Goal: Task Accomplishment & Management: Use online tool/utility

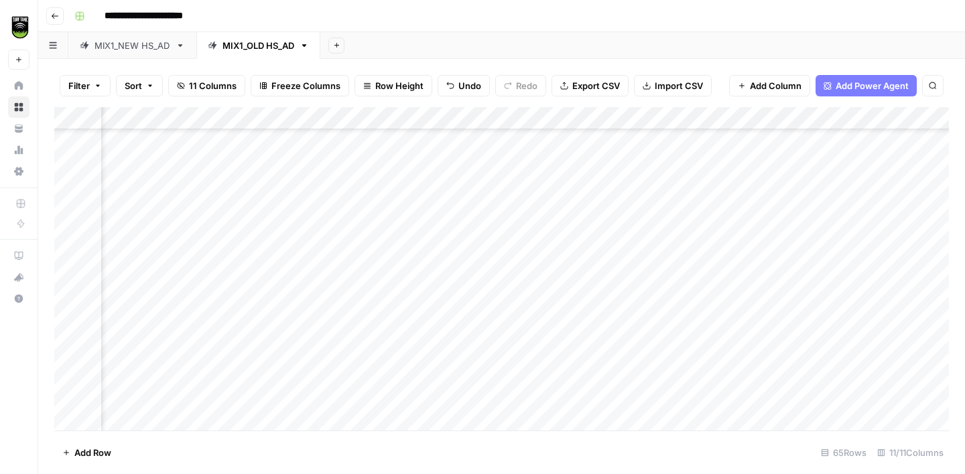
scroll to position [416, 99]
click at [124, 42] on div "MIX1_NEW HS_AD" at bounding box center [132, 45] width 76 height 13
click at [275, 46] on div "MIX1_OLD HS_AD" at bounding box center [258, 45] width 72 height 13
click at [212, 254] on div "Add Column" at bounding box center [501, 269] width 895 height 324
click at [151, 46] on div "MIX1_NEW HS_AD" at bounding box center [132, 45] width 76 height 13
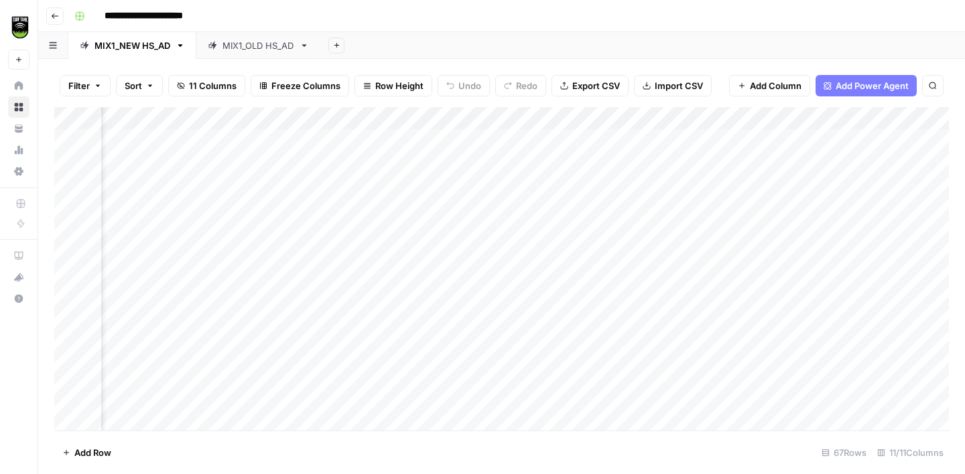
scroll to position [0, 206]
click at [898, 117] on span "Add Column" at bounding box center [918, 119] width 47 height 12
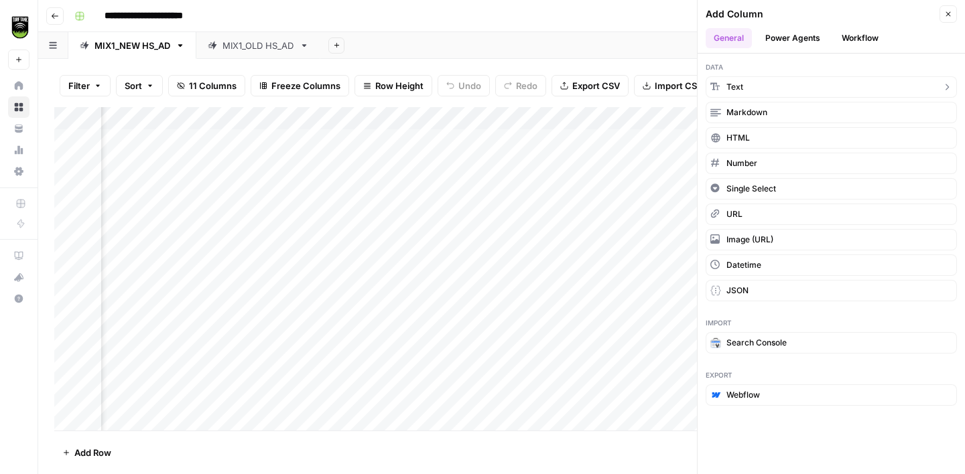
click at [754, 84] on button "Text" at bounding box center [831, 86] width 251 height 21
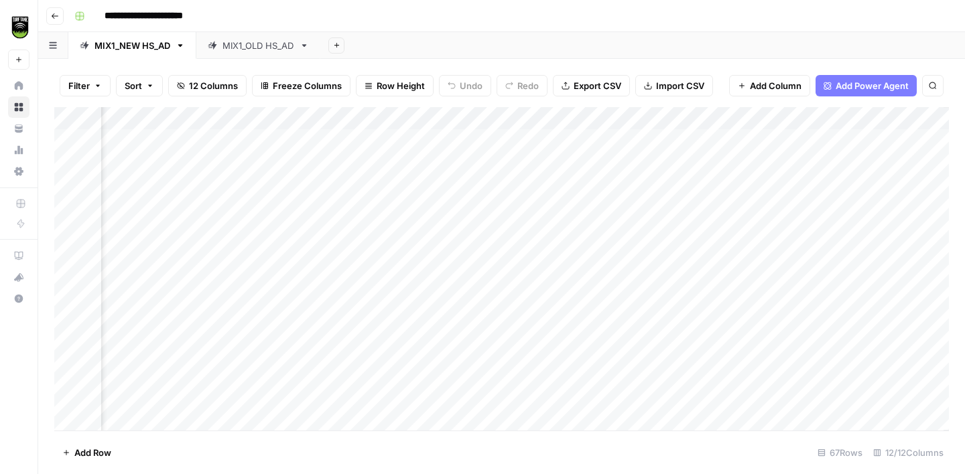
scroll to position [0, 399]
drag, startPoint x: 725, startPoint y: 117, endPoint x: 340, endPoint y: 113, distance: 385.3
click at [340, 113] on div "Add Column" at bounding box center [501, 269] width 895 height 324
drag, startPoint x: 672, startPoint y: 114, endPoint x: 486, endPoint y: 112, distance: 186.3
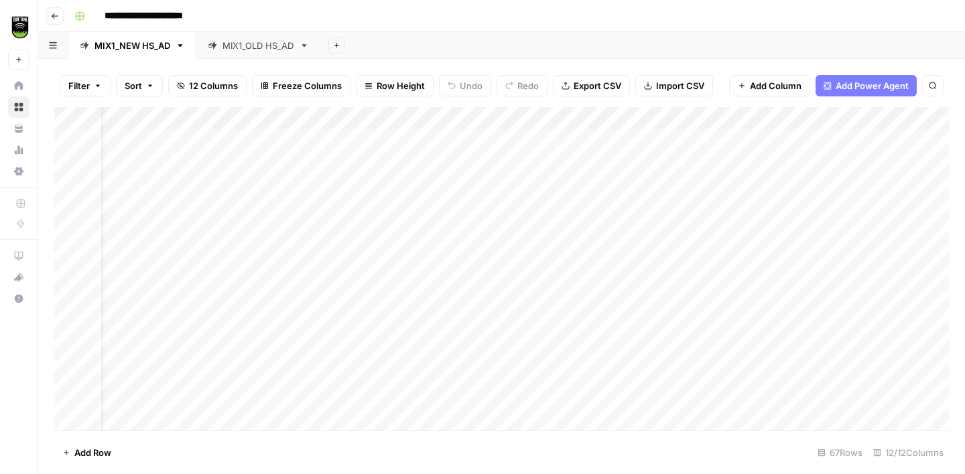
click at [486, 112] on div "Add Column" at bounding box center [501, 269] width 895 height 324
drag, startPoint x: 578, startPoint y: 115, endPoint x: 454, endPoint y: 117, distance: 124.6
click at [454, 117] on div "Add Column" at bounding box center [501, 269] width 895 height 324
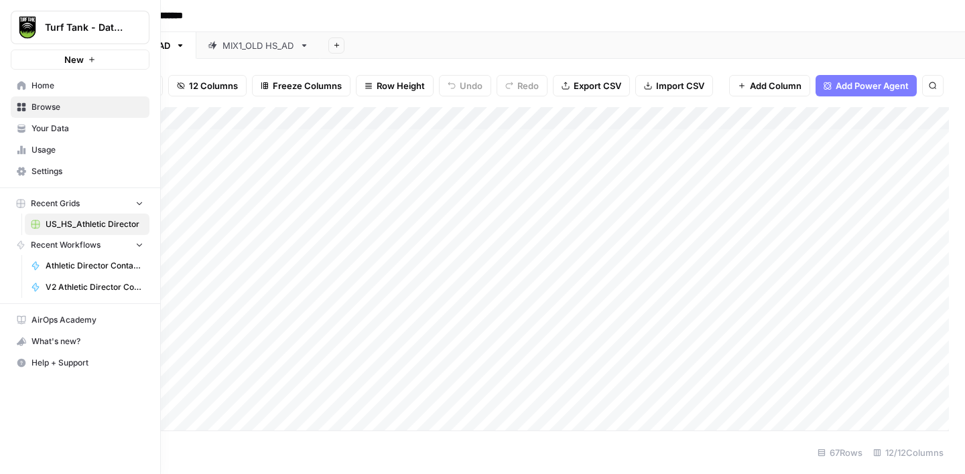
click at [21, 81] on icon at bounding box center [21, 85] width 9 height 9
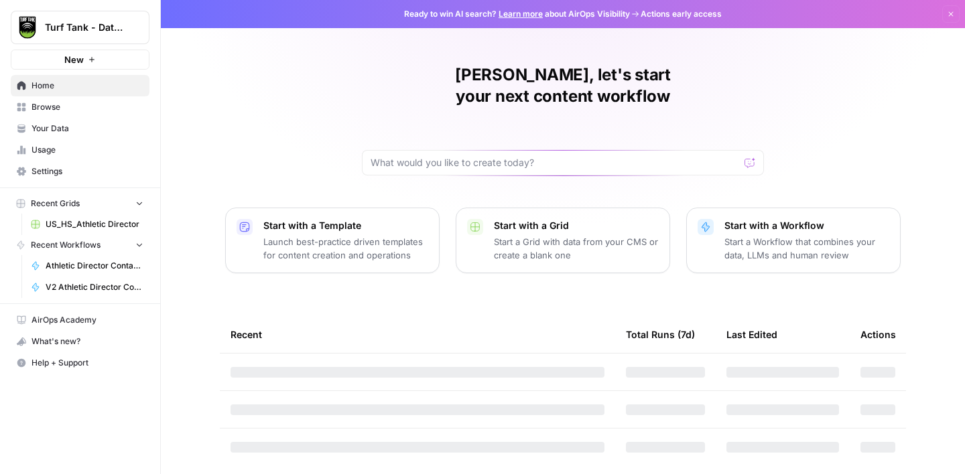
click at [48, 106] on span "Browse" at bounding box center [87, 107] width 112 height 12
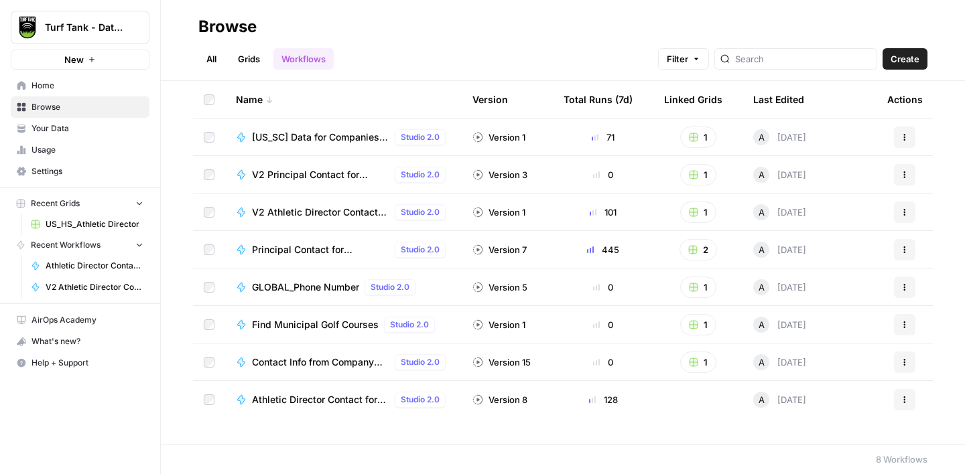
click at [293, 361] on span "Contact Info from Company Name, Location, and Job Title (Hunter Verification/Fi…" at bounding box center [320, 362] width 137 height 13
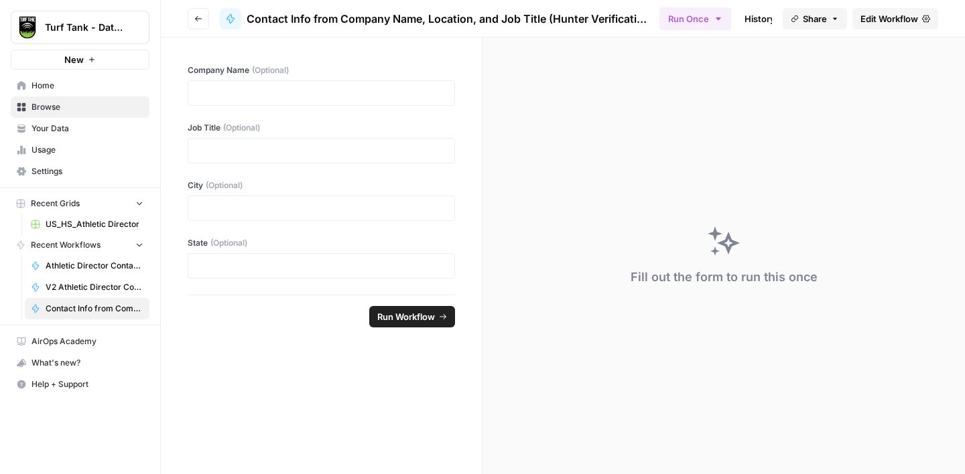
click at [876, 23] on span "Edit Workflow" at bounding box center [889, 18] width 58 height 13
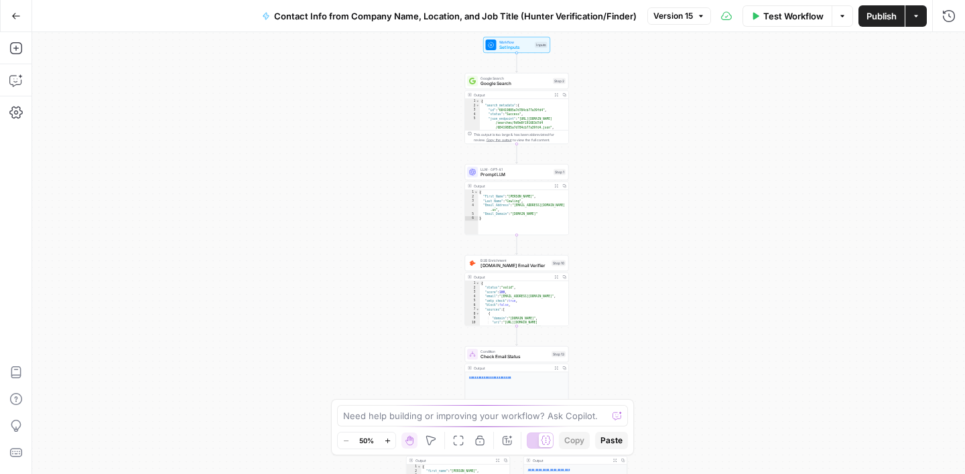
drag, startPoint x: 598, startPoint y: 145, endPoint x: 616, endPoint y: 231, distance: 87.7
click at [616, 232] on div "true false Workflow Set Inputs Inputs Google Search Google Search Step 2 Output…" at bounding box center [498, 253] width 933 height 442
click at [519, 174] on span "Prompt LLM" at bounding box center [515, 174] width 70 height 7
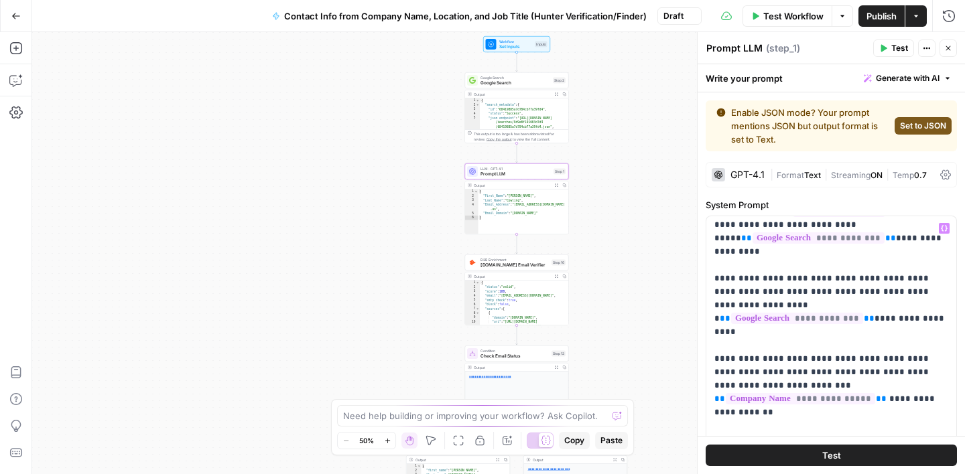
scroll to position [94, 0]
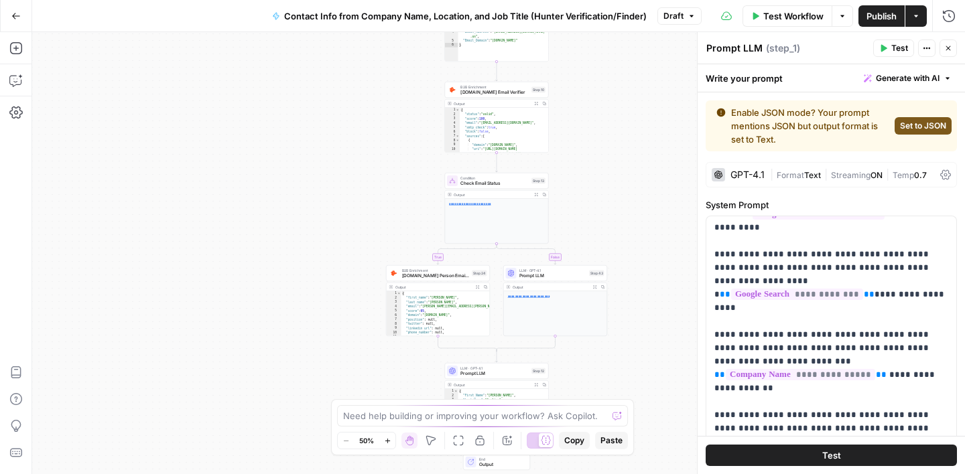
drag, startPoint x: 653, startPoint y: 320, endPoint x: 628, endPoint y: 122, distance: 199.9
click at [629, 123] on div "true false Workflow Set Inputs Inputs Google Search Google Search Step 2 Output…" at bounding box center [498, 253] width 933 height 442
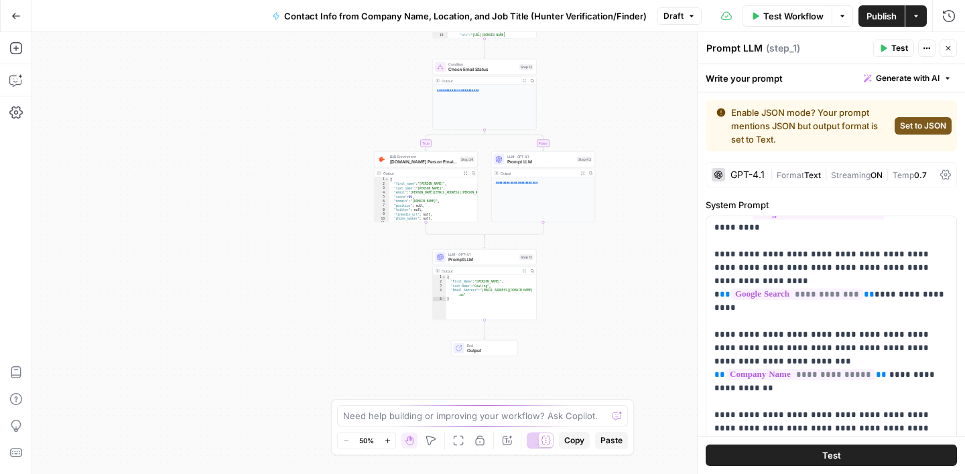
drag, startPoint x: 631, startPoint y: 238, endPoint x: 616, endPoint y: 107, distance: 131.6
click at [617, 107] on div "true false Workflow Set Inputs Inputs Google Search Google Search Step 2 Output…" at bounding box center [498, 253] width 933 height 442
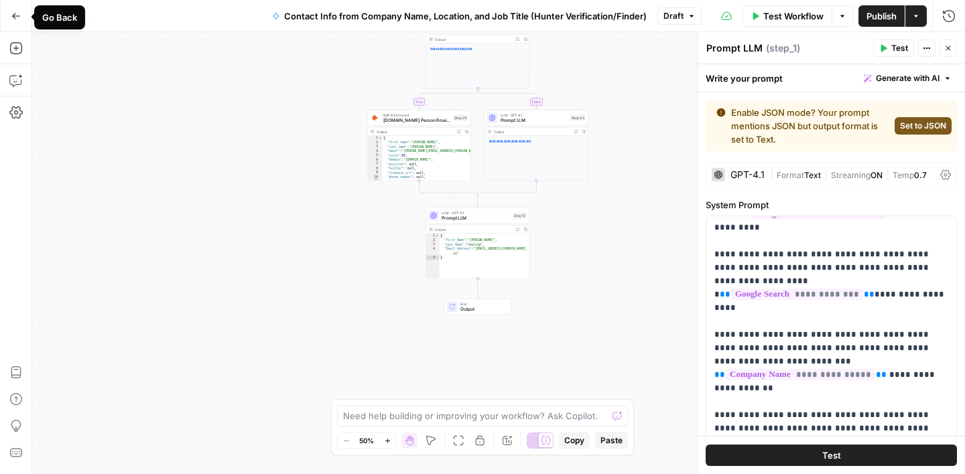
click at [15, 11] on icon "button" at bounding box center [15, 15] width 9 height 9
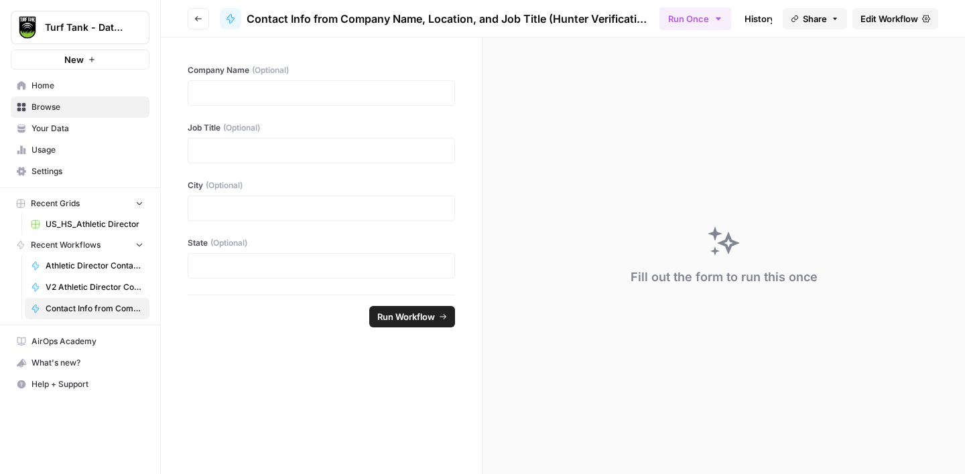
click at [46, 82] on span "Home" at bounding box center [87, 86] width 112 height 12
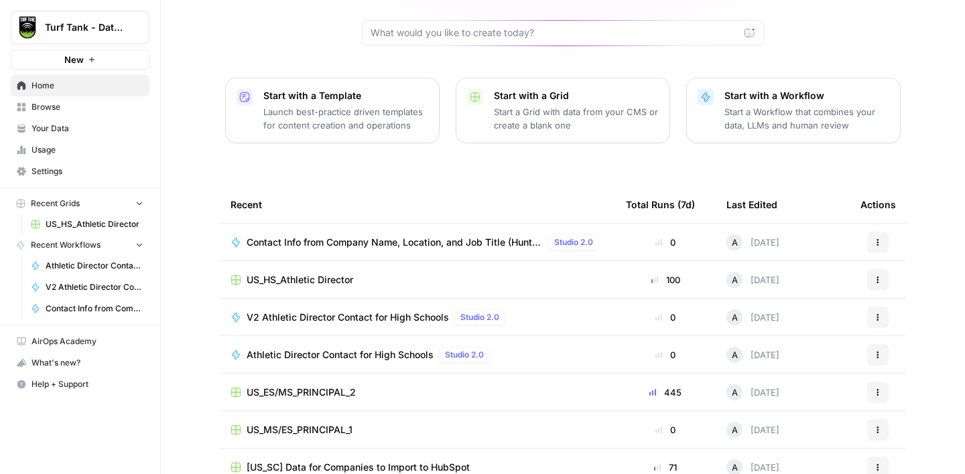
scroll to position [142, 0]
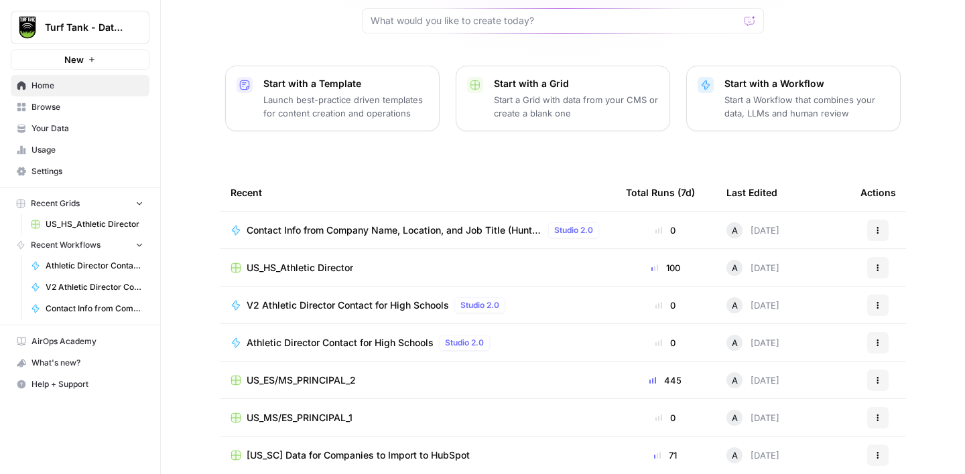
click at [319, 336] on span "Athletic Director Contact for High Schools" at bounding box center [340, 342] width 187 height 13
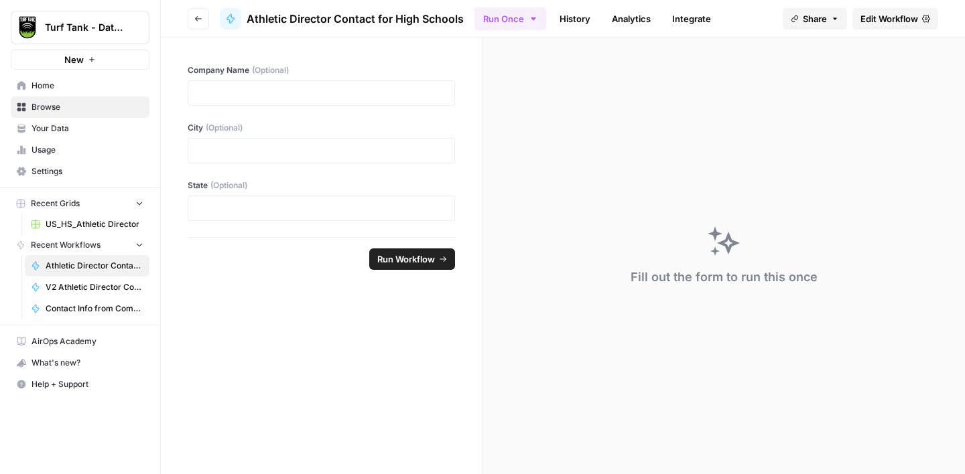
click at [894, 16] on span "Edit Workflow" at bounding box center [889, 18] width 58 height 13
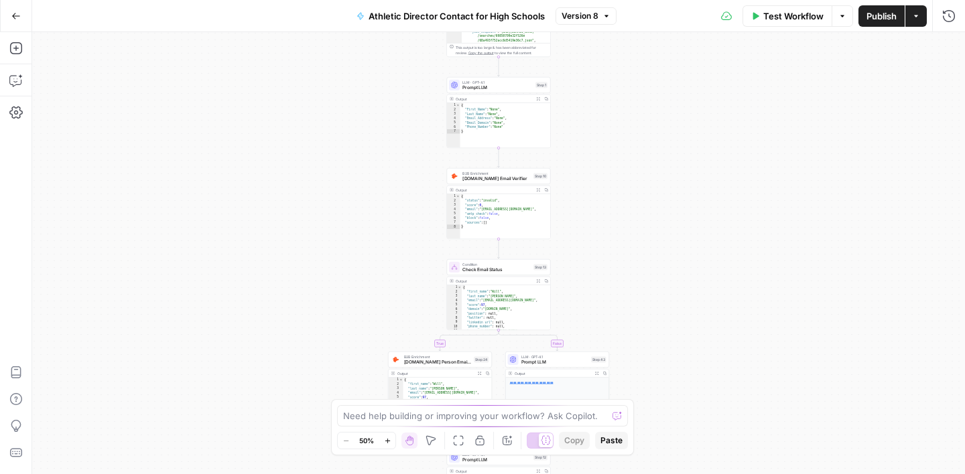
drag, startPoint x: 601, startPoint y: 144, endPoint x: 606, endPoint y: 222, distance: 77.9
click at [606, 204] on div "true false Workflow Set Inputs Inputs Google Search Google Search Step 2 Output…" at bounding box center [498, 253] width 933 height 442
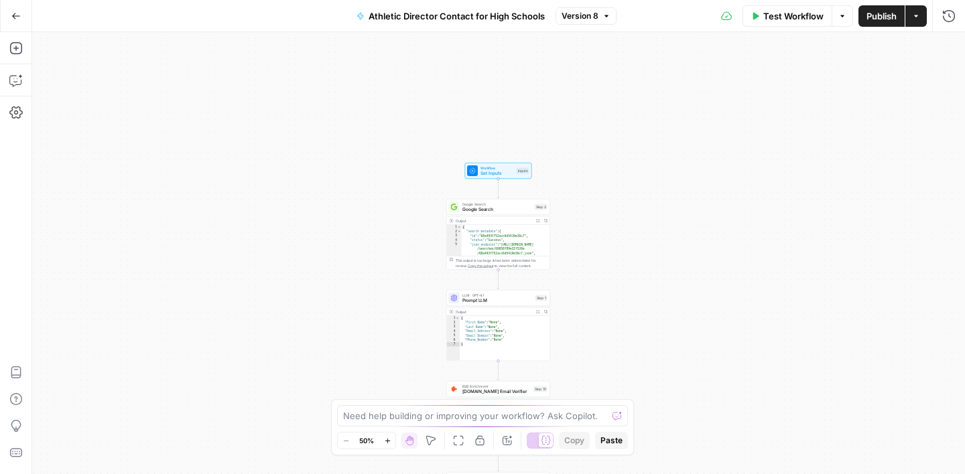
drag, startPoint x: 628, startPoint y: 188, endPoint x: 623, endPoint y: 335, distance: 146.9
click at [623, 335] on div "true false Workflow Set Inputs Inputs Google Search Google Search Step 2 Output…" at bounding box center [498, 253] width 933 height 442
click at [511, 208] on span "Google Search" at bounding box center [497, 209] width 70 height 7
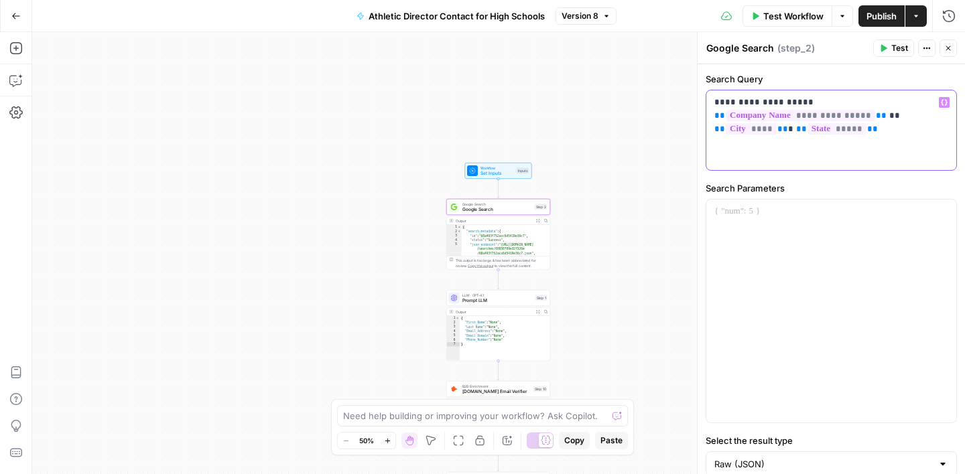
click at [716, 102] on p "**********" at bounding box center [831, 116] width 234 height 40
click at [634, 64] on div "true false Workflow Set Inputs Inputs Google Search Google Search Step 2 Output…" at bounding box center [498, 253] width 933 height 442
click at [507, 302] on span "Prompt LLM" at bounding box center [497, 301] width 70 height 7
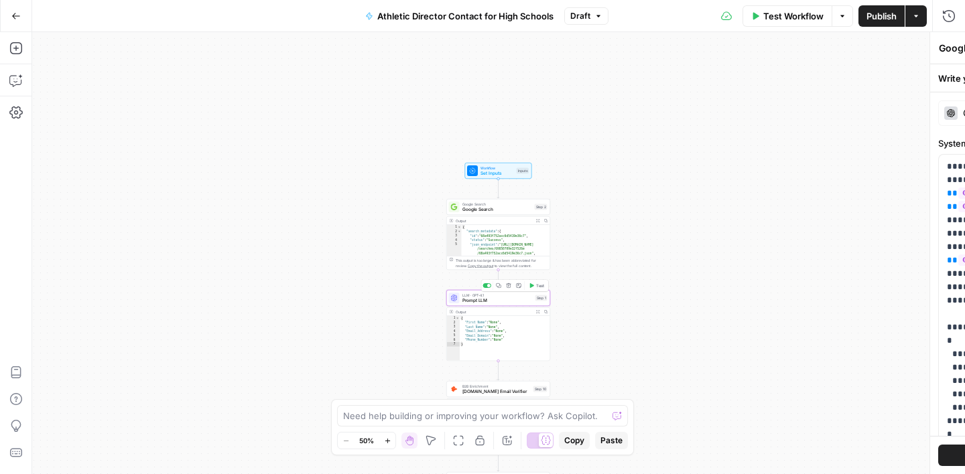
type textarea "Prompt LLM"
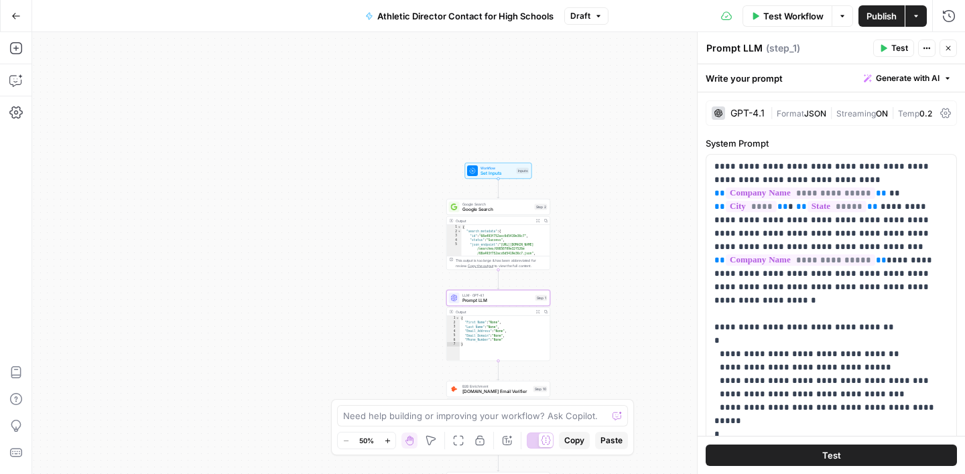
click at [11, 17] on icon "button" at bounding box center [15, 15] width 9 height 9
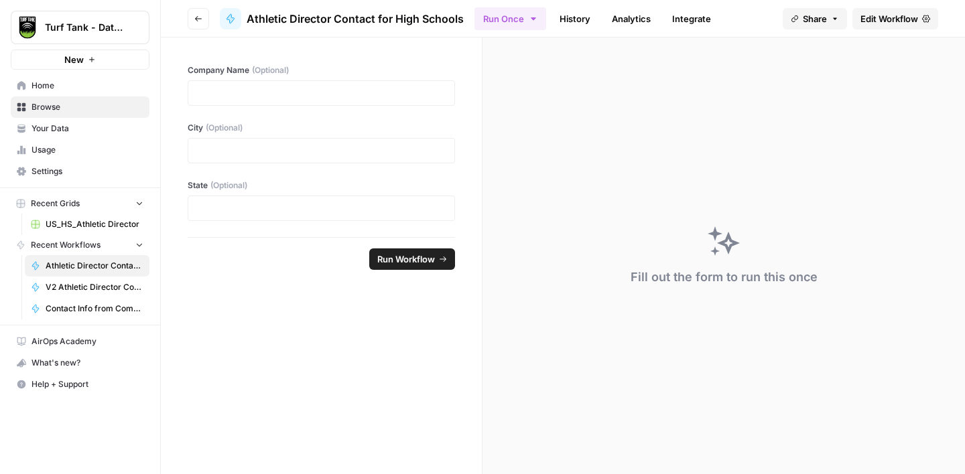
click at [64, 86] on span "Home" at bounding box center [87, 86] width 112 height 12
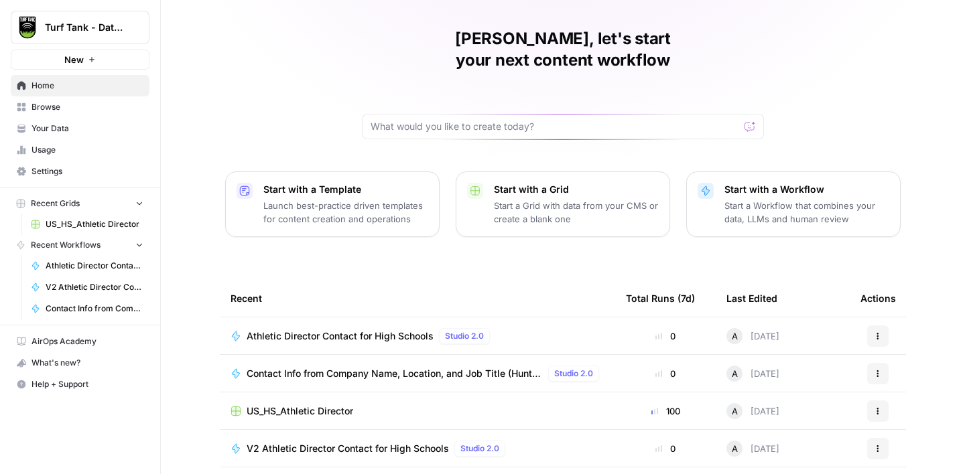
scroll to position [50, 0]
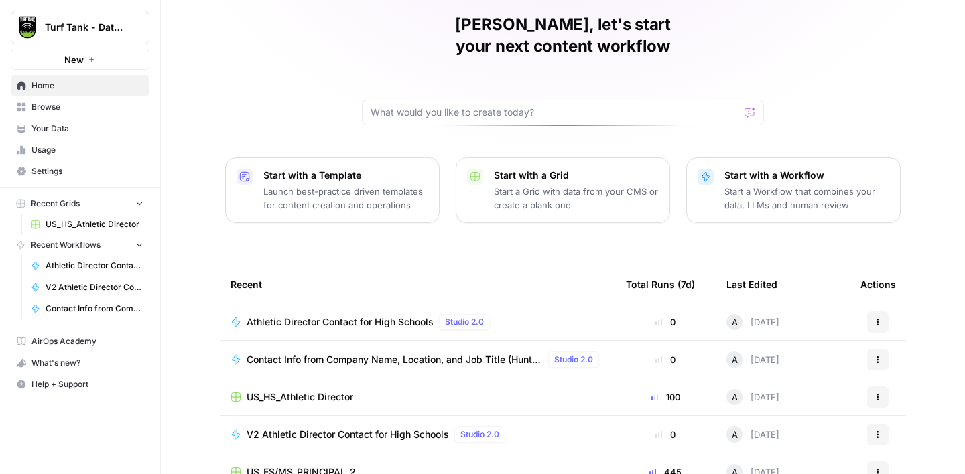
click at [351, 428] on span "V2 Athletic Director Contact for High Schools" at bounding box center [348, 434] width 202 height 13
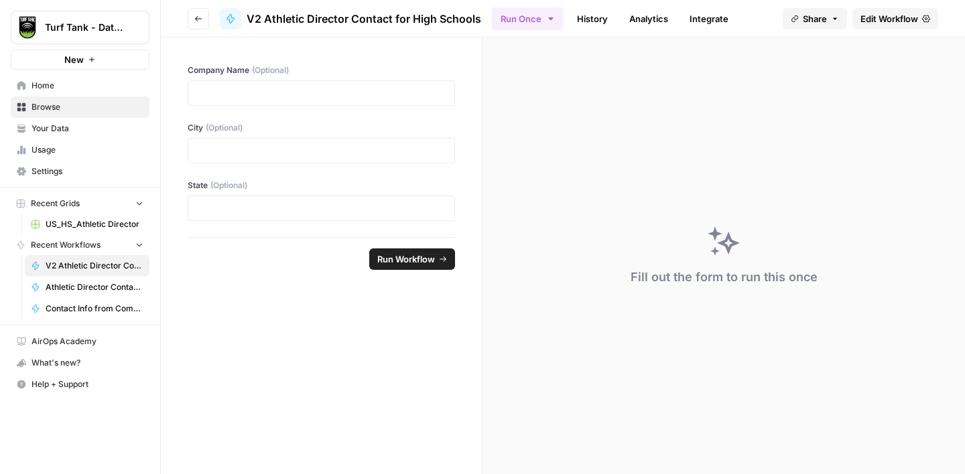
click at [893, 19] on span "Edit Workflow" at bounding box center [889, 18] width 58 height 13
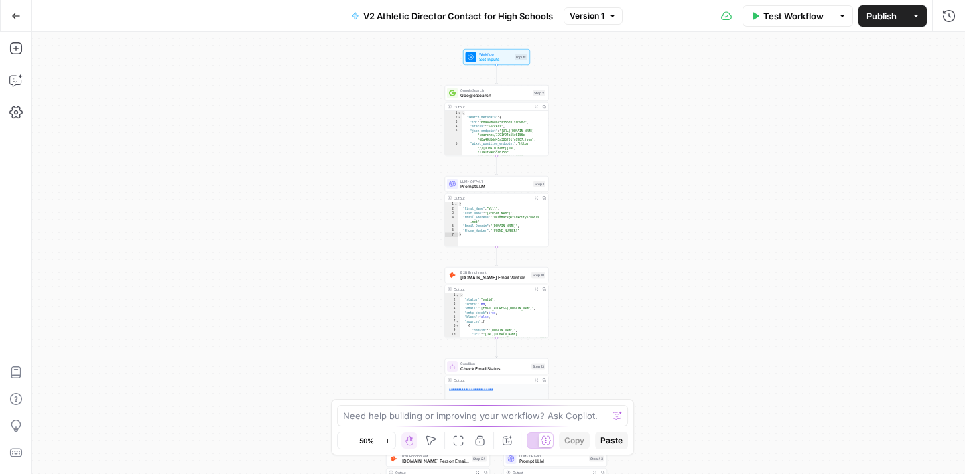
drag, startPoint x: 612, startPoint y: 137, endPoint x: 608, endPoint y: 245, distance: 107.3
click at [608, 245] on div "true false Workflow Set Inputs Inputs Google Search Google Search Step 2 Output…" at bounding box center [498, 253] width 933 height 442
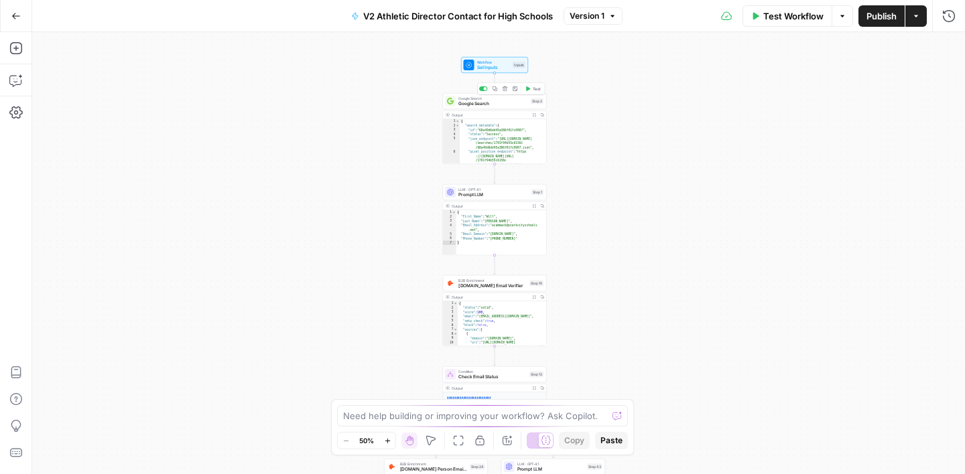
click at [506, 103] on span "Google Search" at bounding box center [493, 104] width 70 height 7
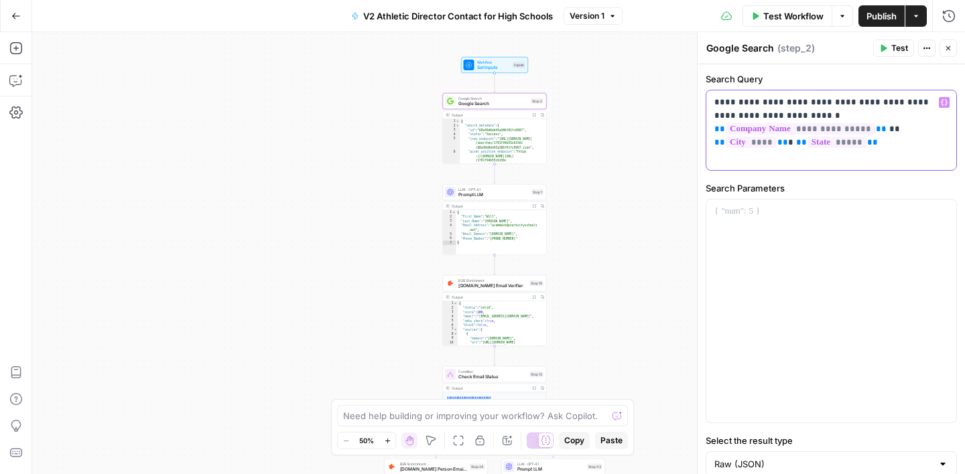
drag, startPoint x: 713, startPoint y: 113, endPoint x: 757, endPoint y: 103, distance: 45.4
click at [757, 103] on div "**********" at bounding box center [831, 130] width 250 height 80
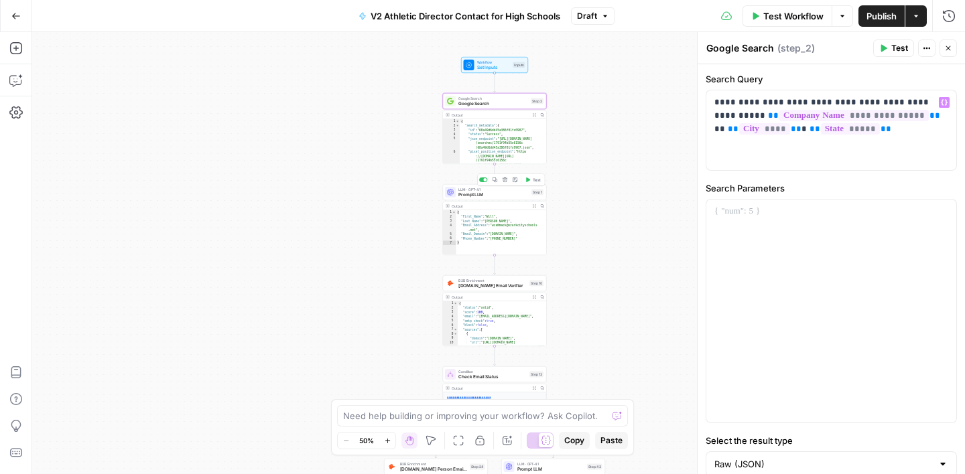
click at [501, 192] on span "Prompt LLM" at bounding box center [493, 195] width 70 height 7
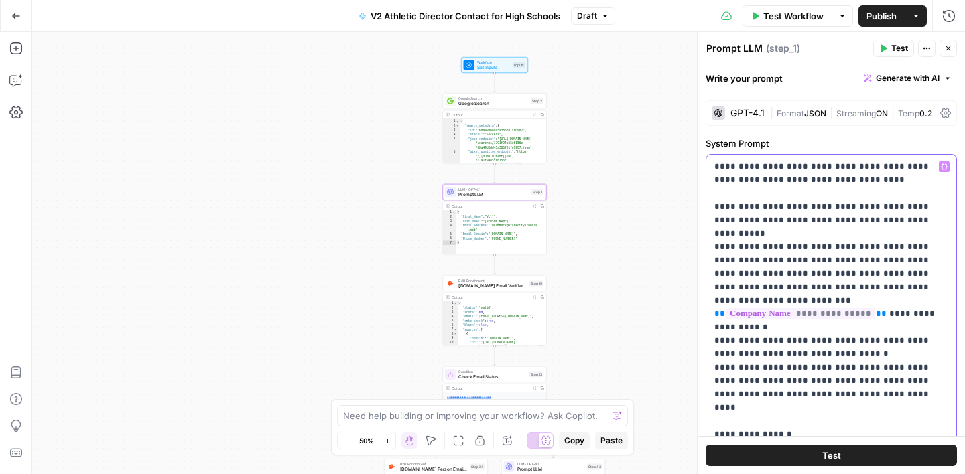
click at [813, 235] on p "**********" at bounding box center [831, 381] width 234 height 442
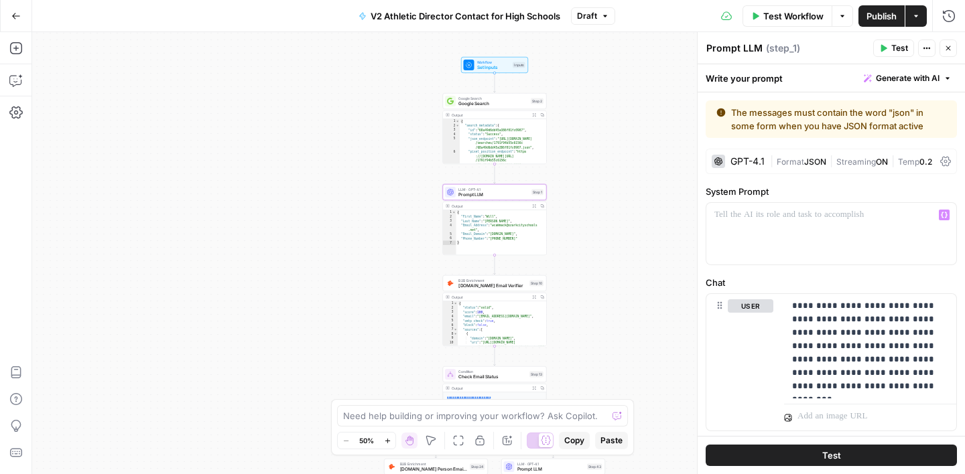
click at [945, 52] on icon "button" at bounding box center [948, 48] width 8 height 8
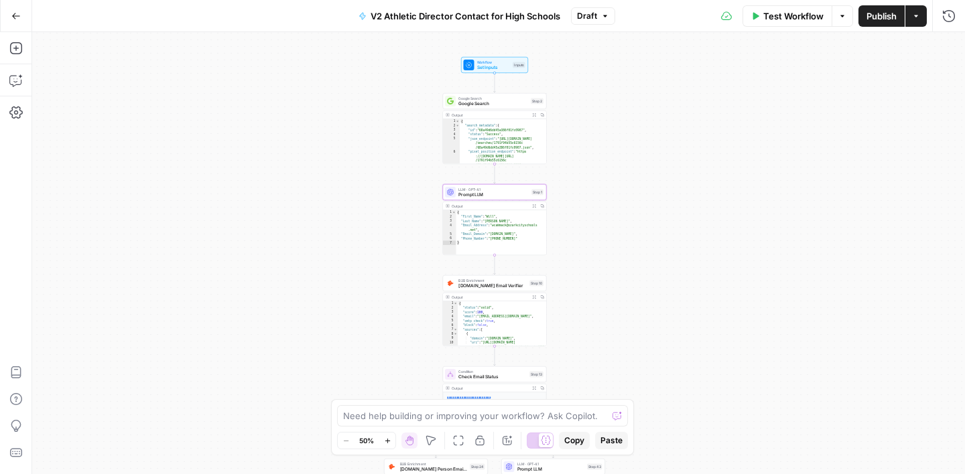
click at [590, 17] on span "Draft" at bounding box center [587, 16] width 20 height 12
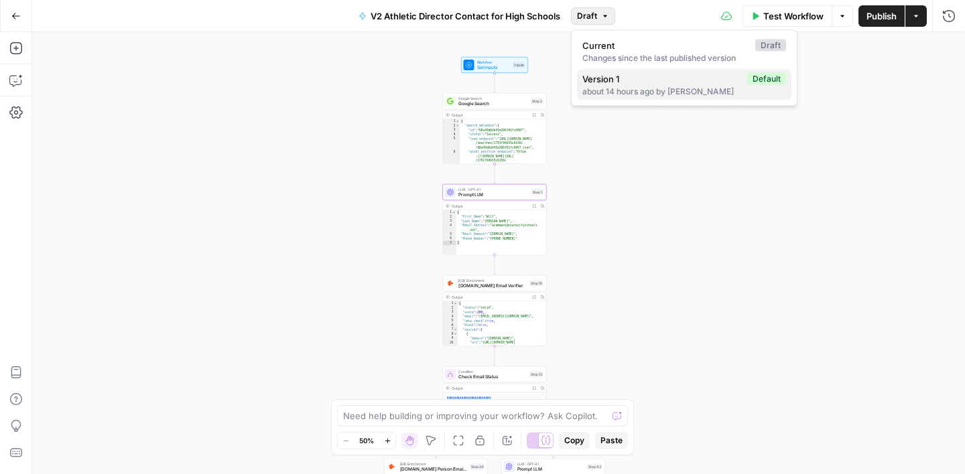
click at [610, 81] on span "Version 1" at bounding box center [661, 78] width 159 height 13
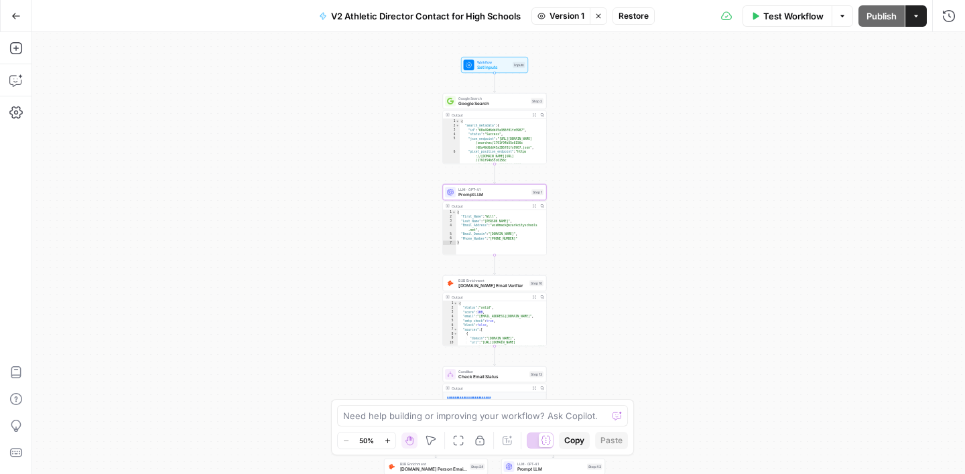
click at [637, 11] on span "Restore" at bounding box center [634, 16] width 30 height 12
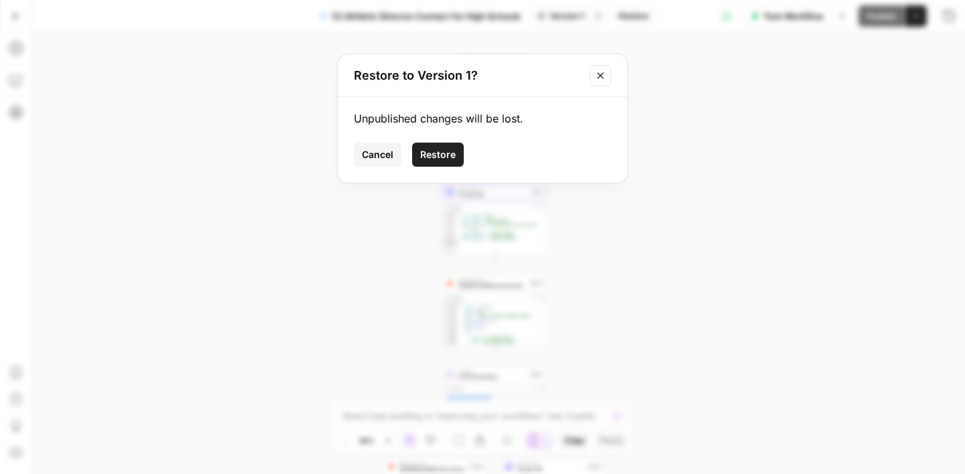
click at [445, 149] on span "Restore" at bounding box center [438, 154] width 36 height 13
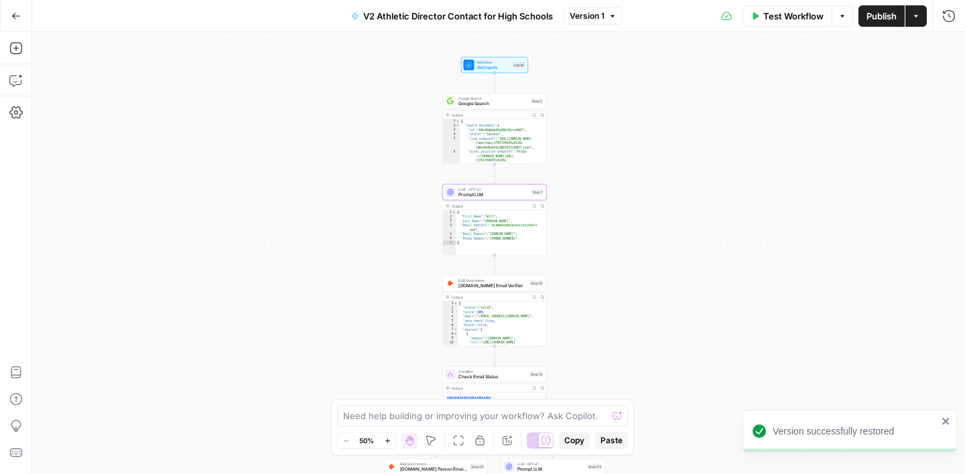
click at [501, 103] on span "Google Search" at bounding box center [493, 104] width 70 height 7
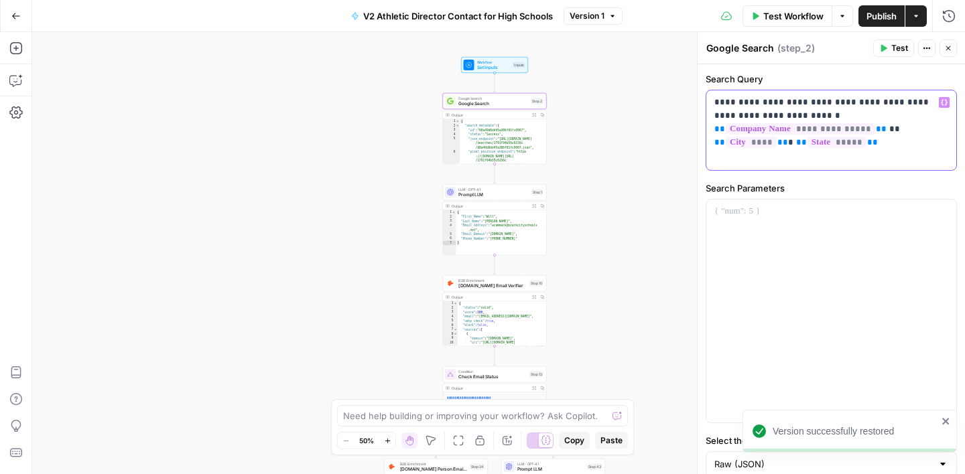
click at [810, 103] on p "**********" at bounding box center [831, 123] width 234 height 54
click at [822, 116] on p "**********" at bounding box center [831, 123] width 234 height 54
click at [499, 197] on span "Prompt LLM" at bounding box center [493, 195] width 70 height 7
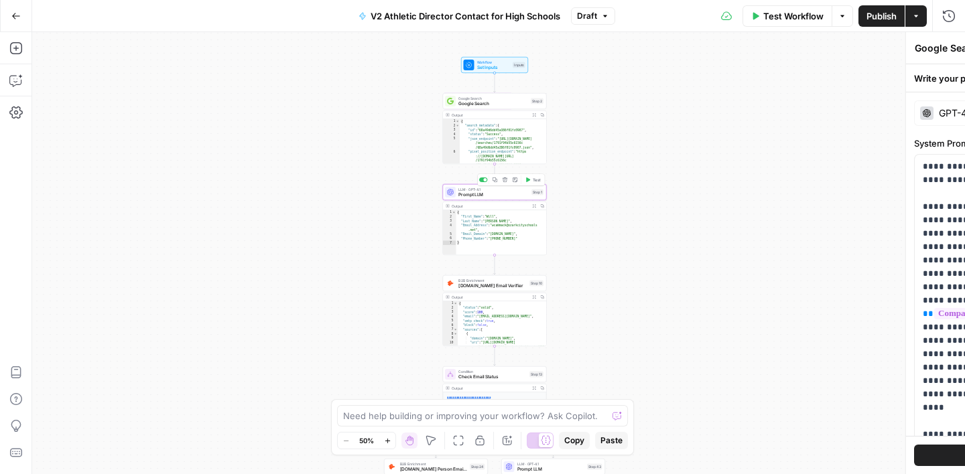
type textarea "Prompt LLM"
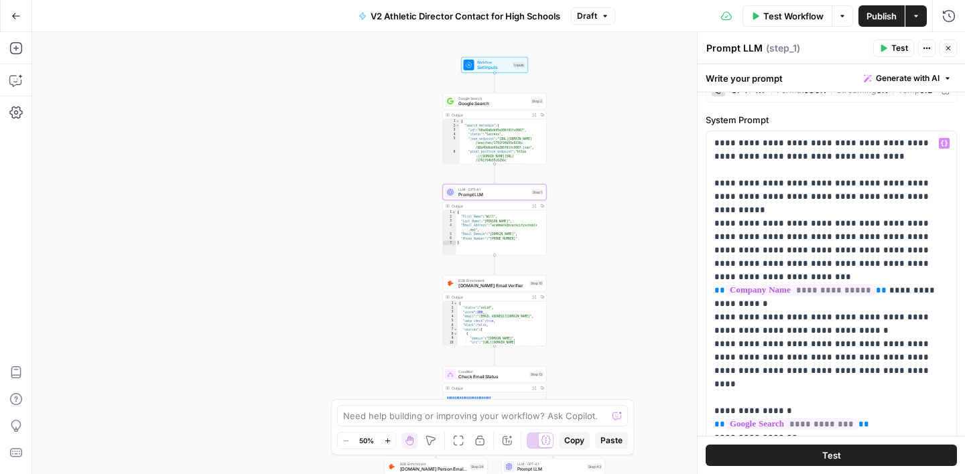
scroll to position [42, 0]
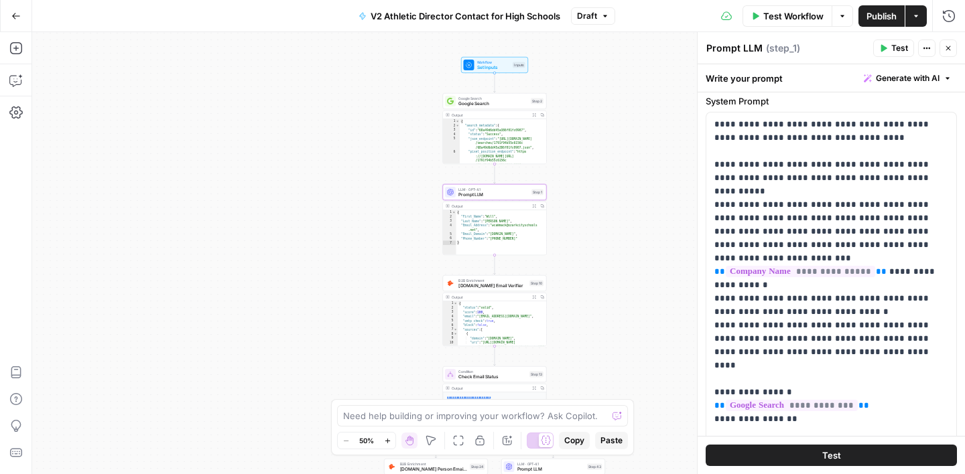
click at [603, 22] on button "Draft" at bounding box center [593, 15] width 44 height 17
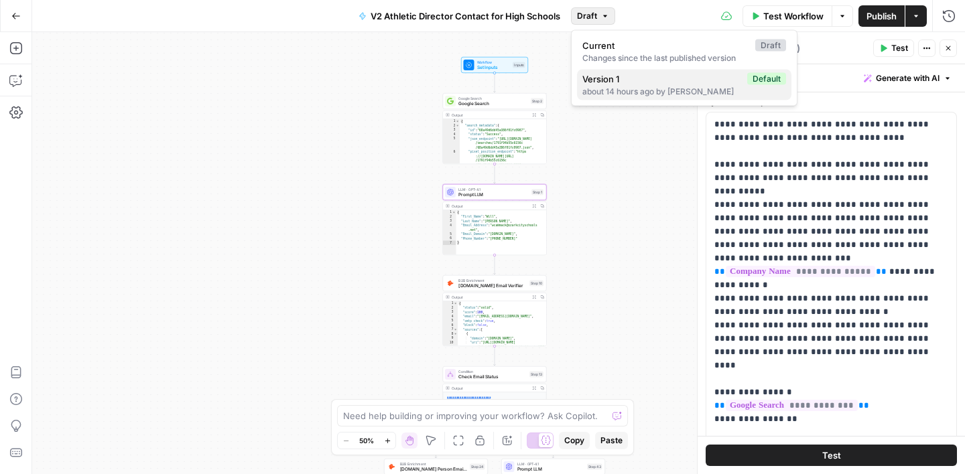
click at [606, 73] on span "Version 1" at bounding box center [661, 78] width 159 height 13
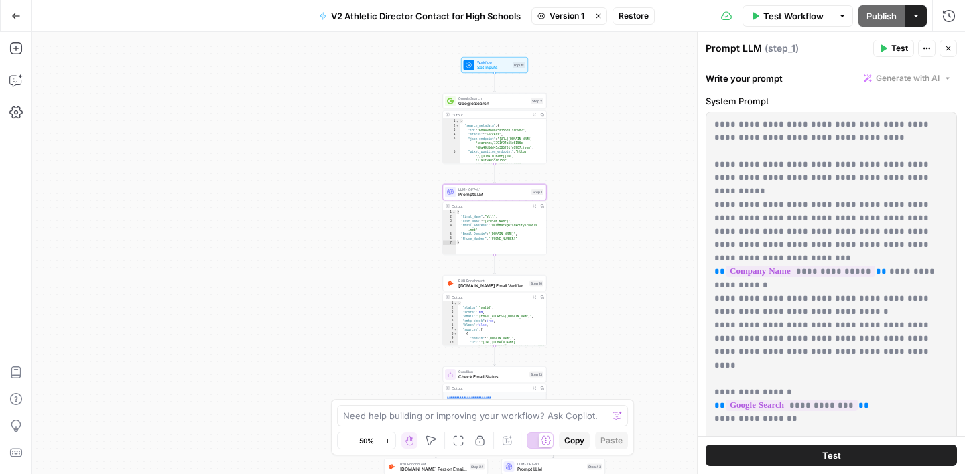
click at [627, 19] on span "Restore" at bounding box center [634, 16] width 30 height 12
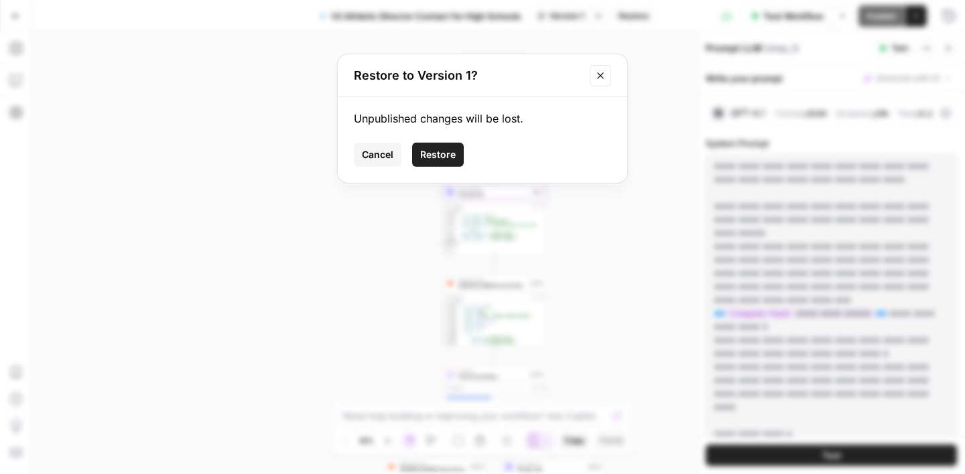
click at [440, 155] on span "Restore" at bounding box center [438, 154] width 36 height 13
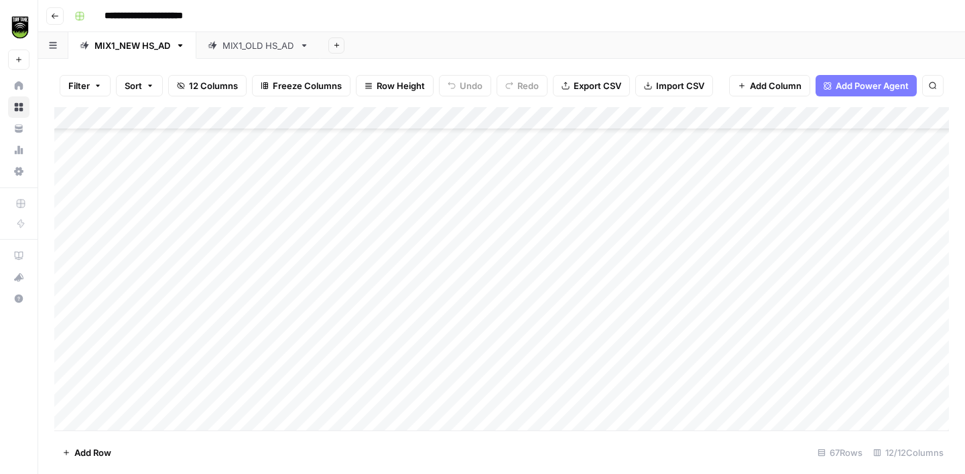
scroll to position [72, 0]
click at [264, 46] on div "MIX1_OLD HS_AD" at bounding box center [258, 45] width 72 height 13
click at [574, 253] on div "Add Column" at bounding box center [501, 269] width 895 height 324
click at [573, 274] on div "Add Column" at bounding box center [501, 269] width 895 height 324
click at [575, 300] on div "Add Column" at bounding box center [501, 269] width 895 height 324
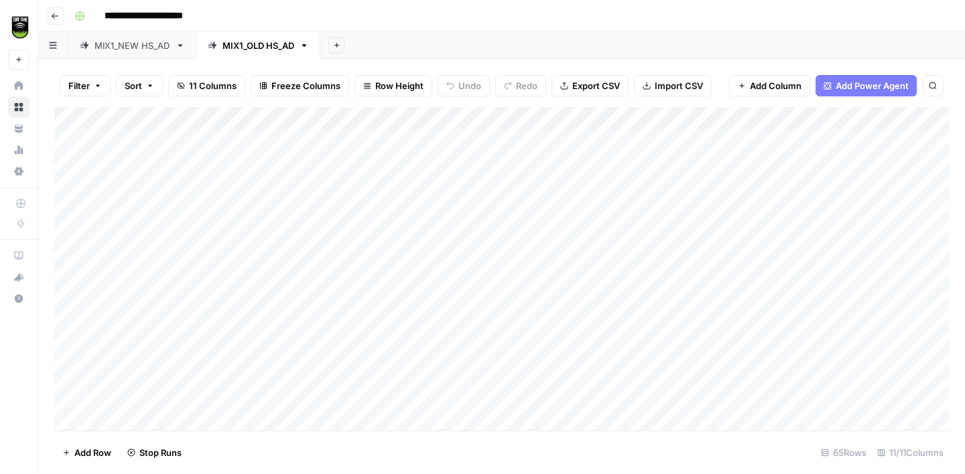
click at [572, 320] on div "Add Column" at bounding box center [501, 269] width 895 height 324
click at [572, 345] on div "Add Column" at bounding box center [501, 269] width 895 height 324
click at [452, 249] on div "Add Column" at bounding box center [501, 269] width 895 height 324
type textarea "*****"
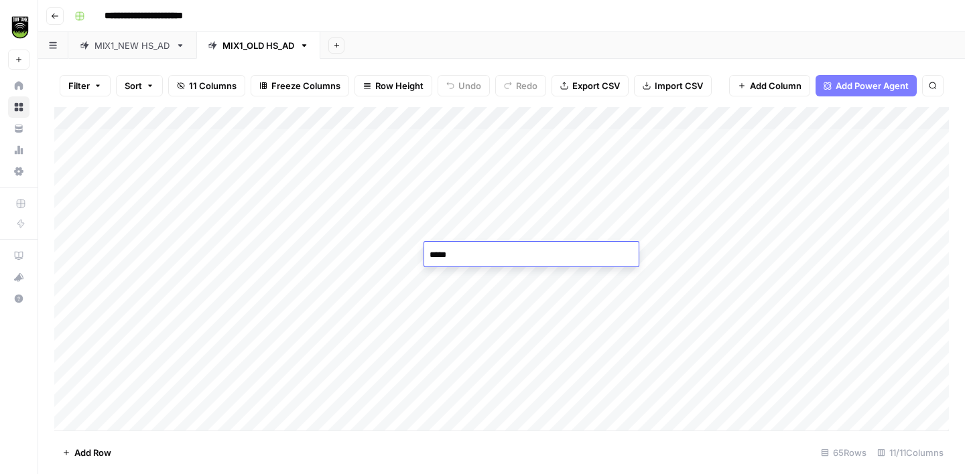
click at [470, 290] on div "Add Column" at bounding box center [501, 269] width 895 height 324
click at [462, 275] on div "Add Column" at bounding box center [501, 269] width 895 height 324
type textarea "*****"
click at [245, 301] on div "Add Column" at bounding box center [501, 269] width 895 height 324
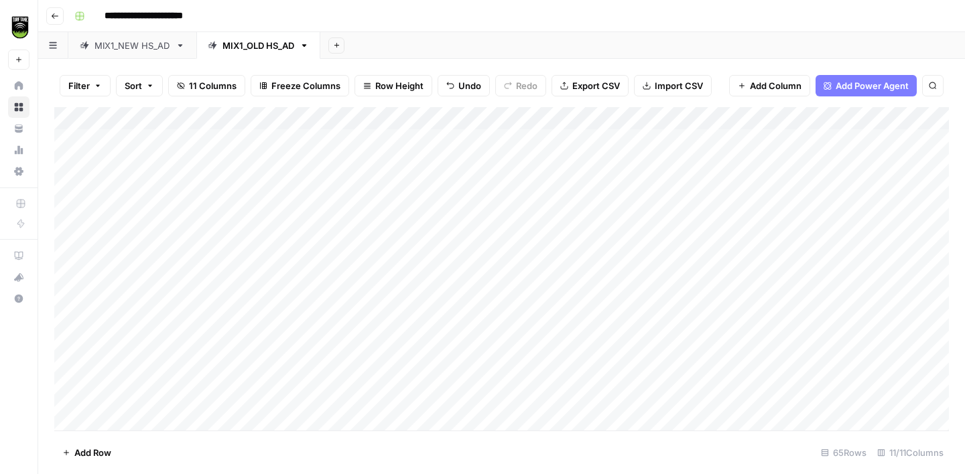
click at [477, 294] on div "Add Column" at bounding box center [501, 269] width 895 height 324
type textarea "**********"
click at [467, 290] on div "Add Column" at bounding box center [501, 269] width 895 height 324
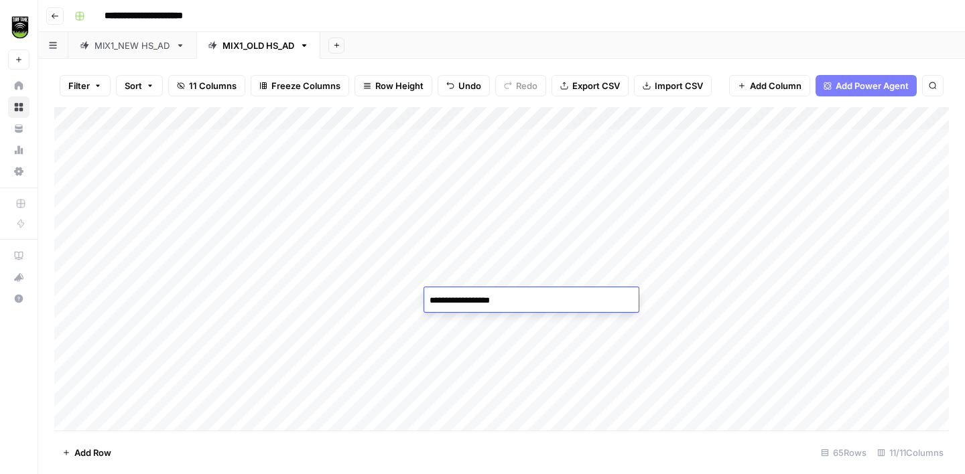
type textarea "**********"
click at [252, 147] on div "Add Column" at bounding box center [501, 269] width 895 height 324
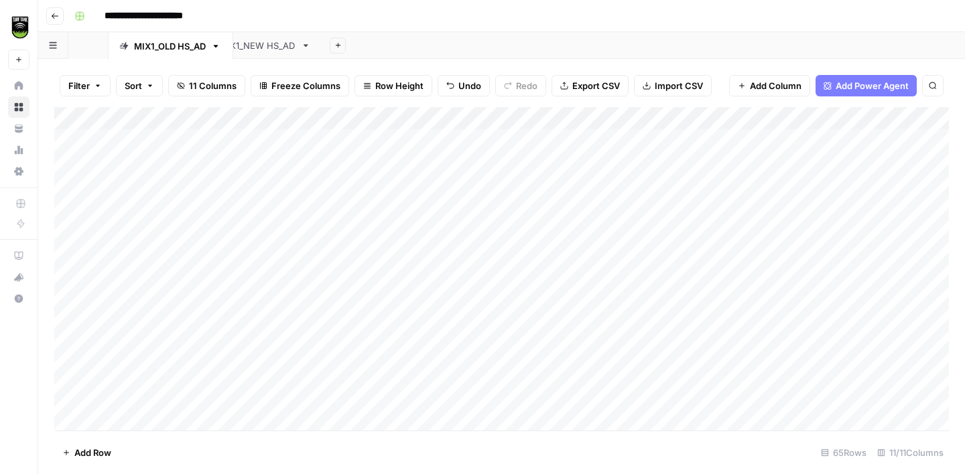
drag, startPoint x: 266, startPoint y: 53, endPoint x: 167, endPoint y: 52, distance: 99.2
click at [168, 52] on div "MIX1_NEW HS_AD MIX1_OLD HS_AD Add Sheet" at bounding box center [501, 45] width 927 height 27
